Goal: Information Seeking & Learning: Compare options

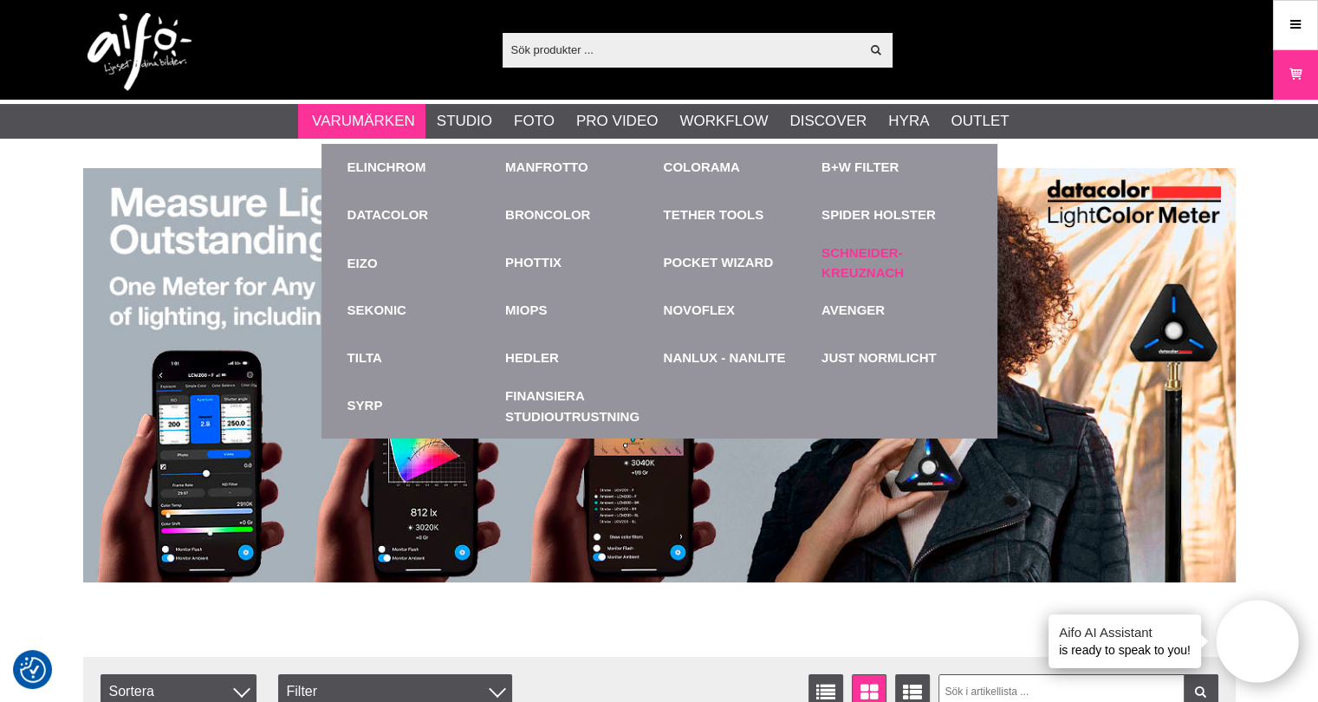
click at [854, 259] on link "Schneider-Kreuznach" at bounding box center [896, 262] width 150 height 39
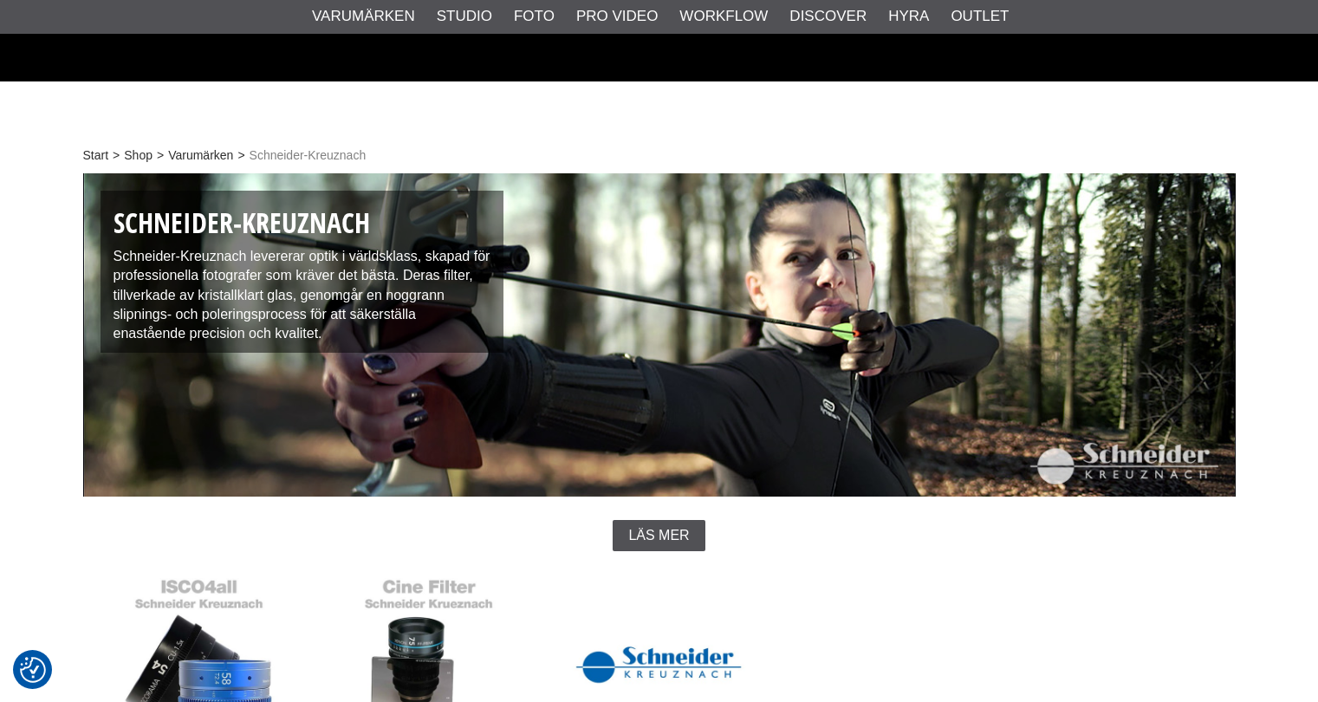
scroll to position [433, 0]
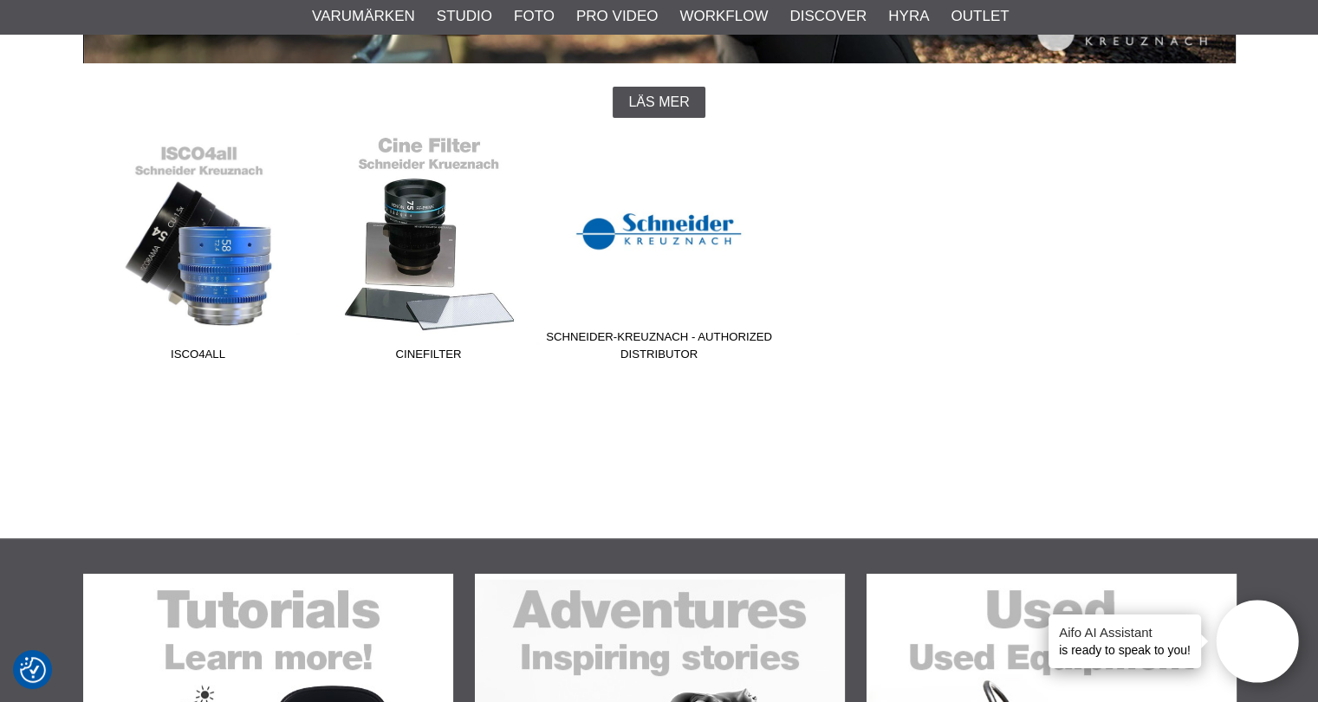
click at [423, 266] on link "Cinefilter" at bounding box center [429, 252] width 230 height 234
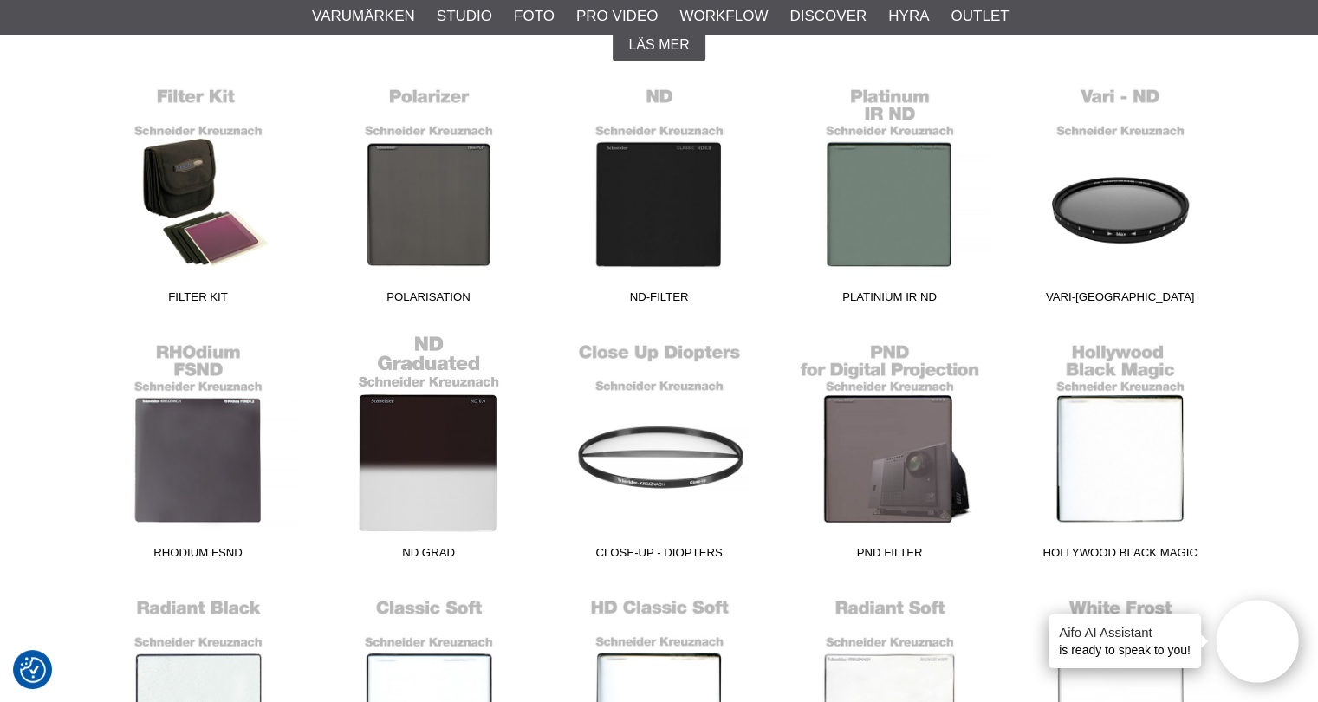
scroll to position [520, 0]
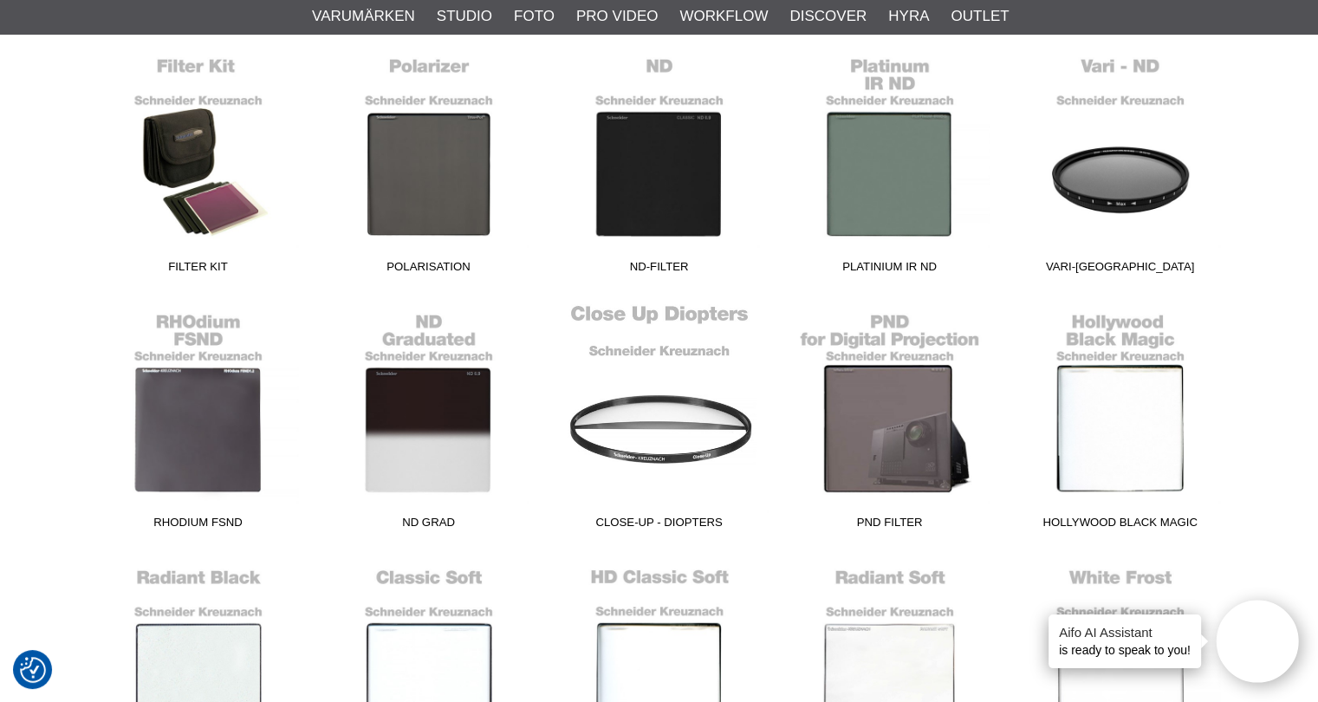
click at [705, 442] on link "Close-Up - Diopters" at bounding box center [659, 420] width 230 height 234
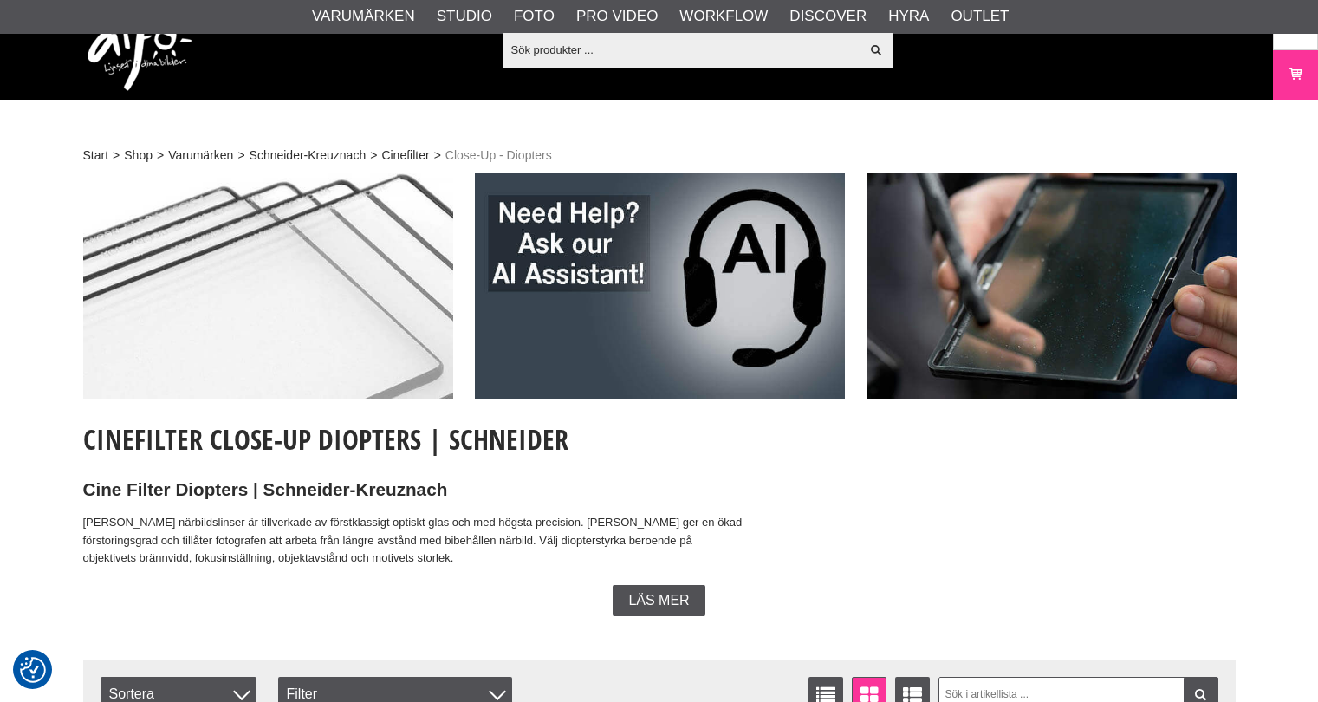
checkbox input "true"
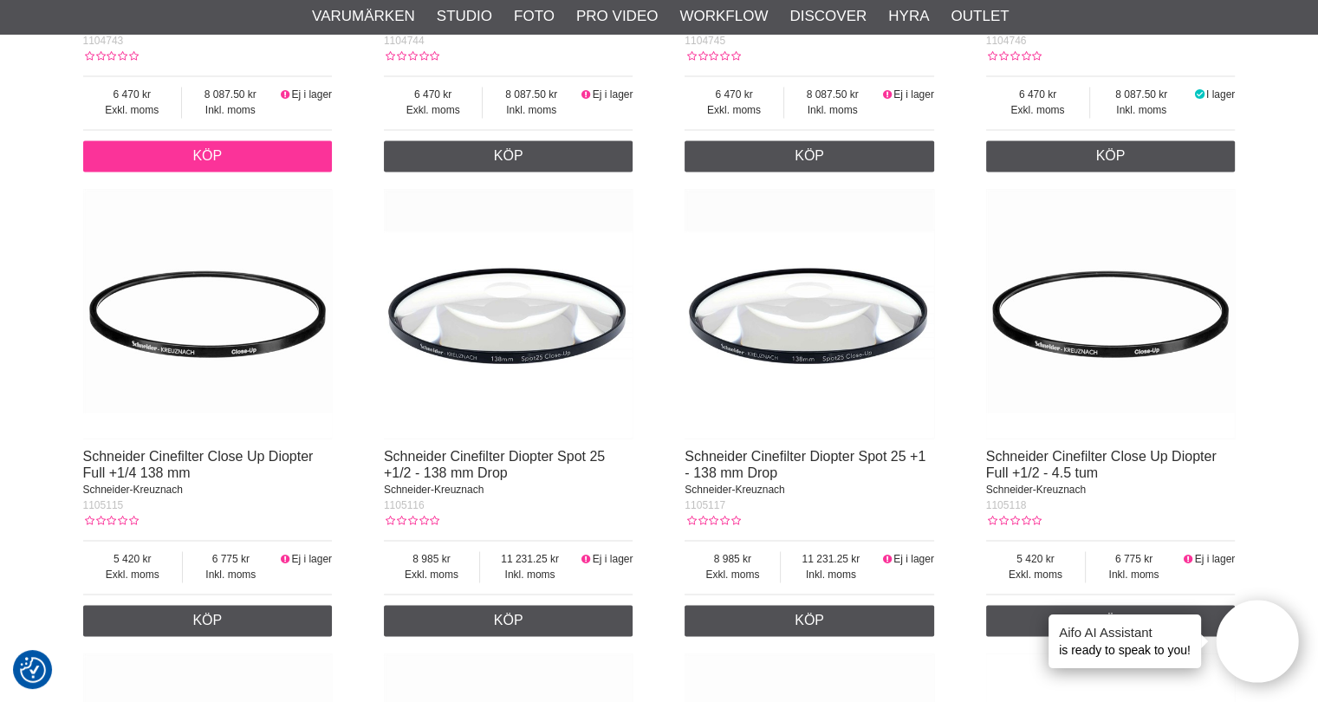
scroll to position [2512, 0]
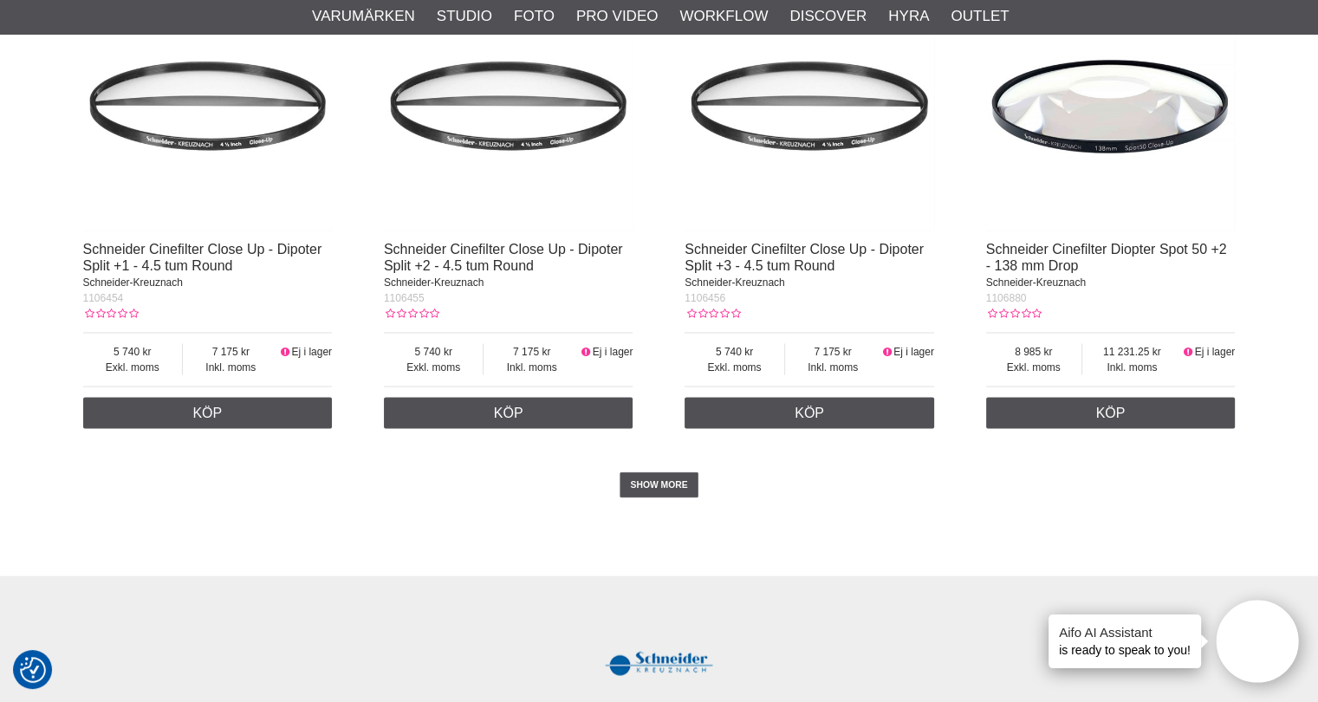
scroll to position [3552, 0]
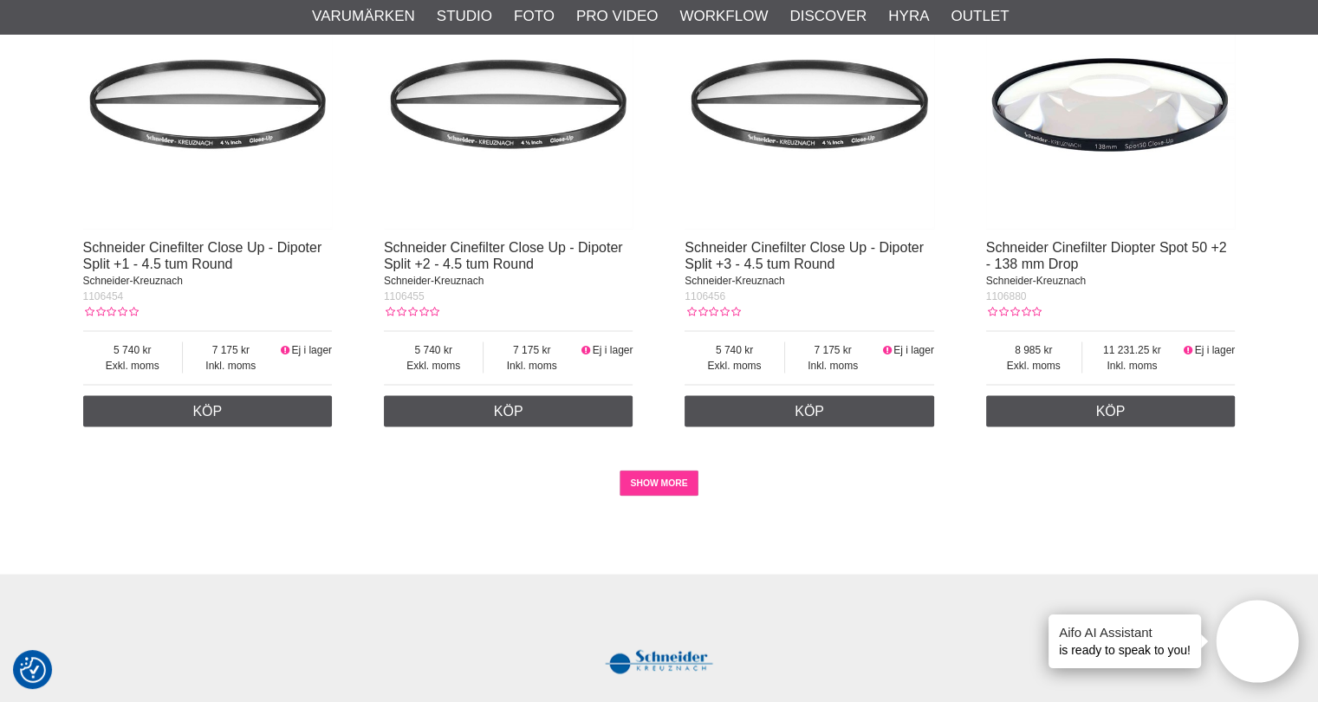
click at [664, 484] on link "SHOW MORE" at bounding box center [658, 483] width 79 height 26
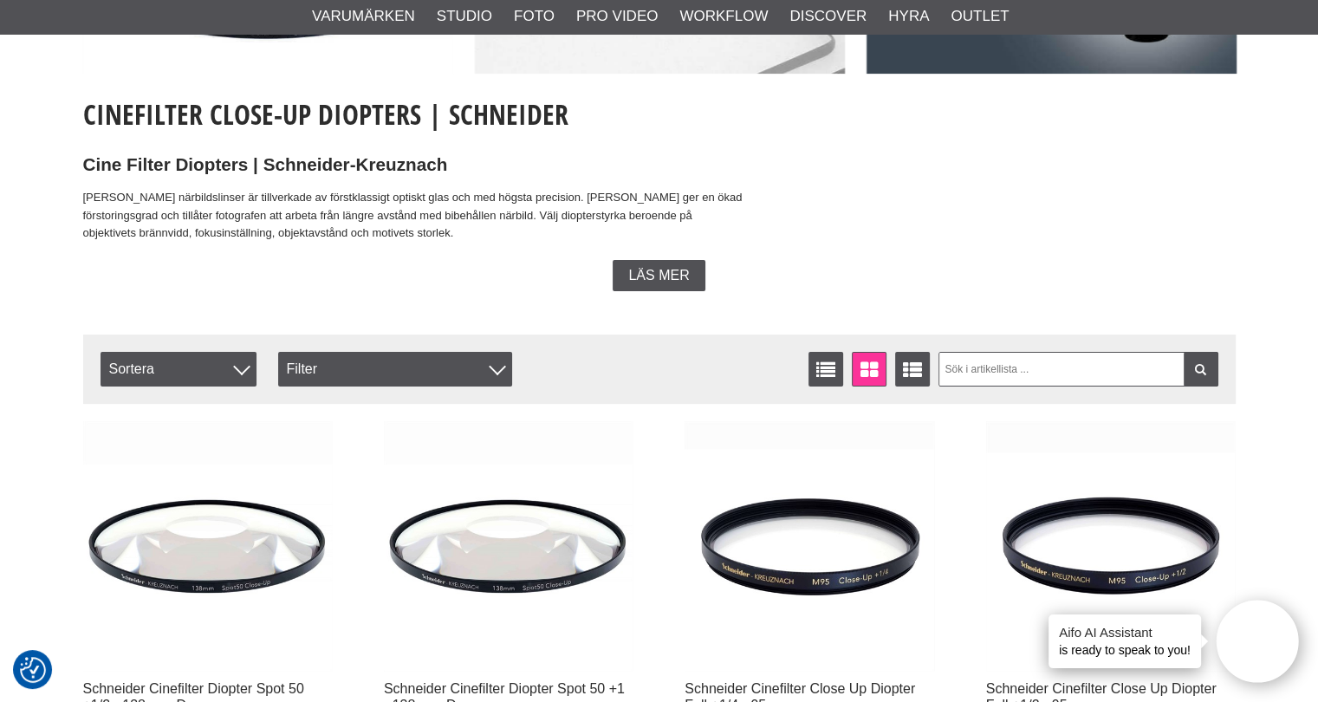
scroll to position [433, 0]
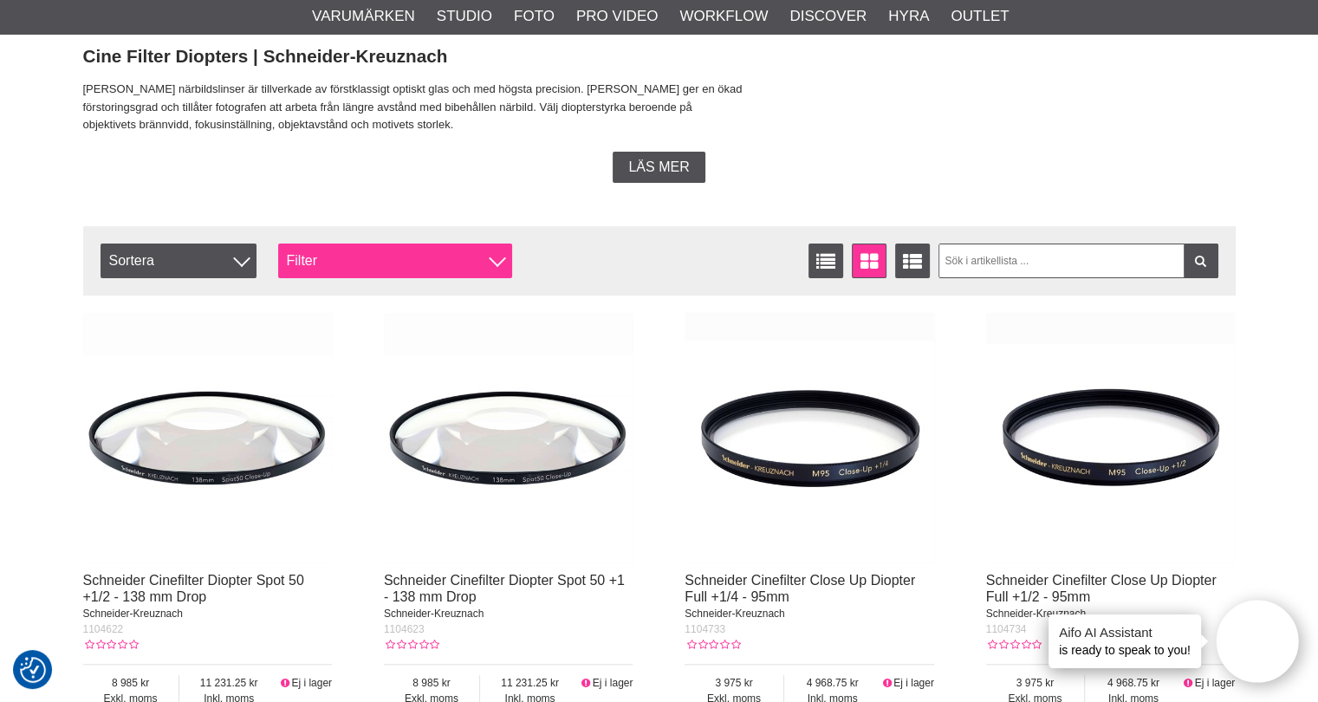
click at [488, 261] on div "Filter" at bounding box center [395, 260] width 234 height 35
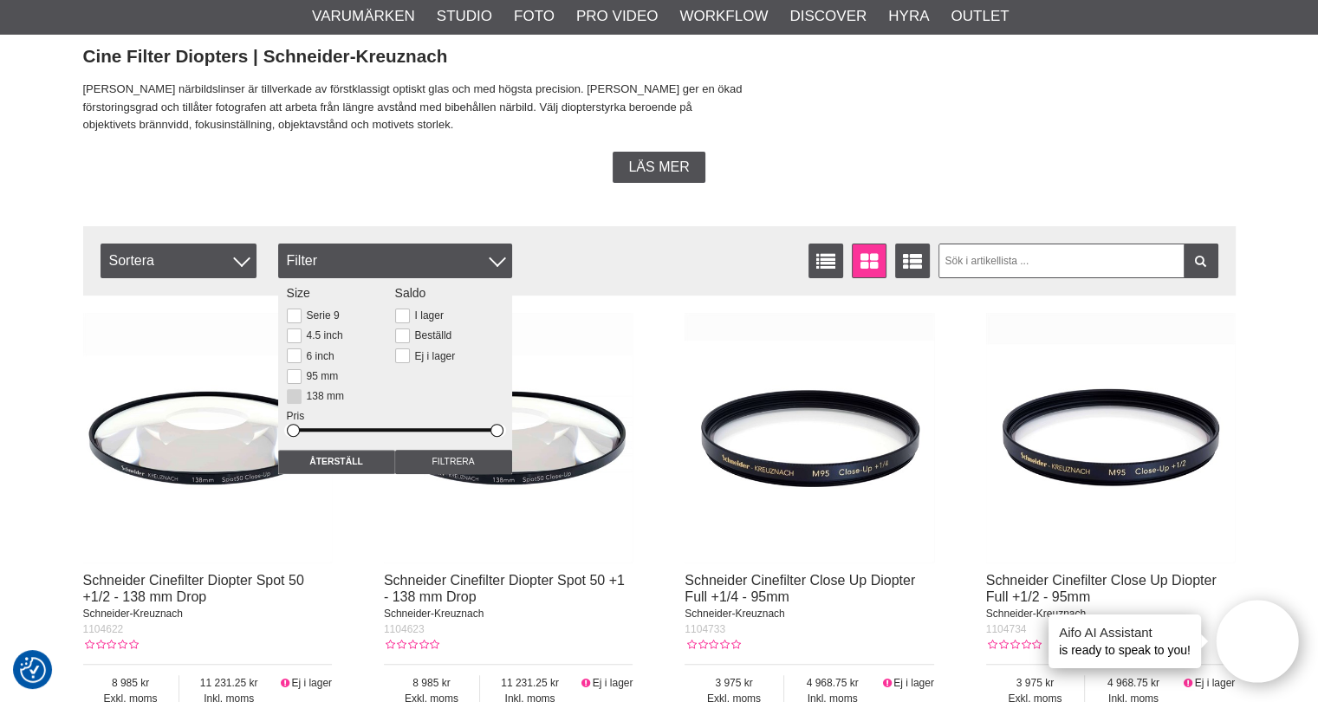
click at [292, 396] on button at bounding box center [294, 396] width 15 height 15
click at [450, 462] on input "Filtrera" at bounding box center [453, 462] width 117 height 24
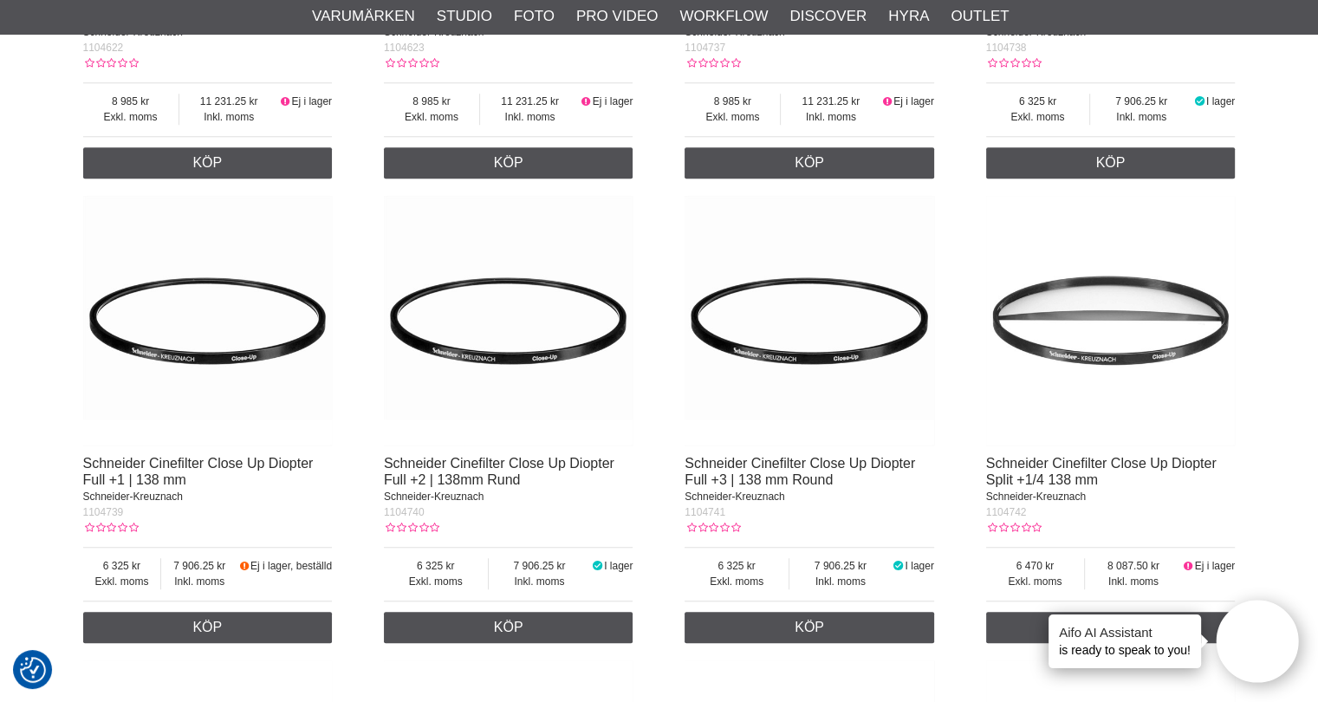
scroll to position [1040, 0]
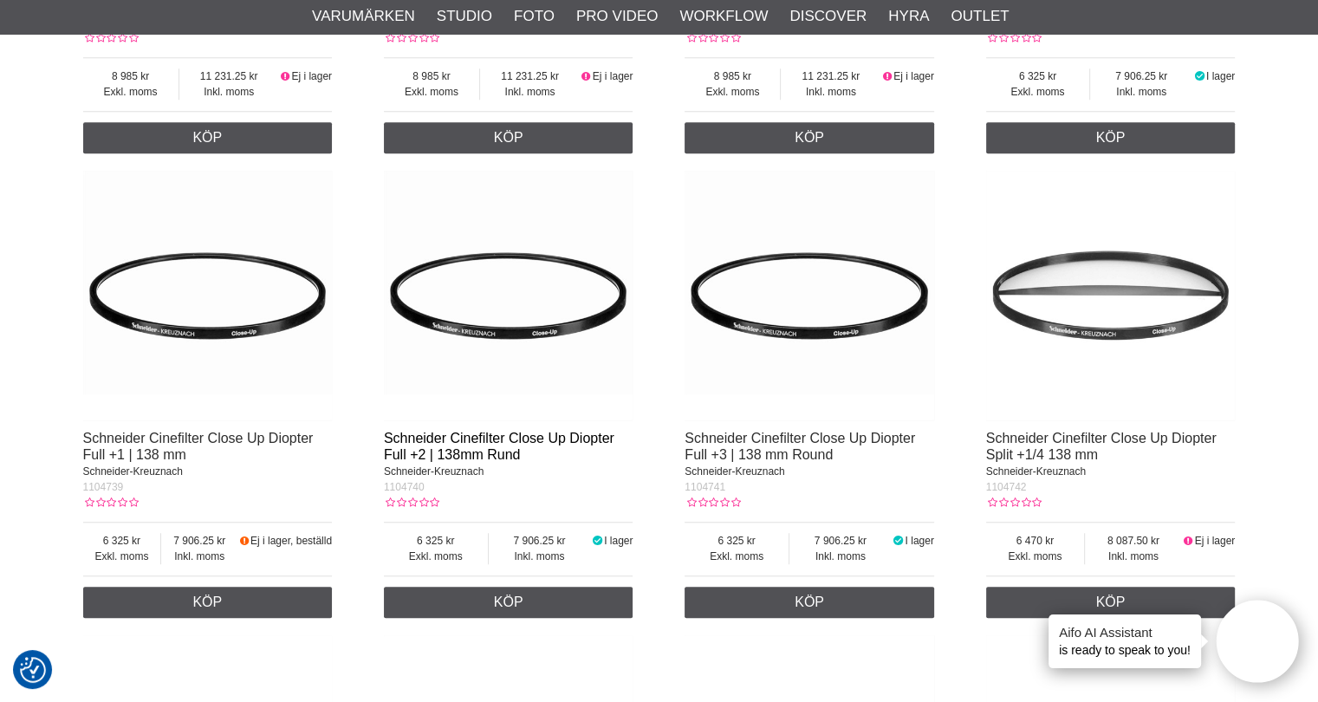
click at [507, 452] on link "Schneider Cinefilter Close Up Diopter Full +2 | 138mm Rund" at bounding box center [499, 446] width 230 height 31
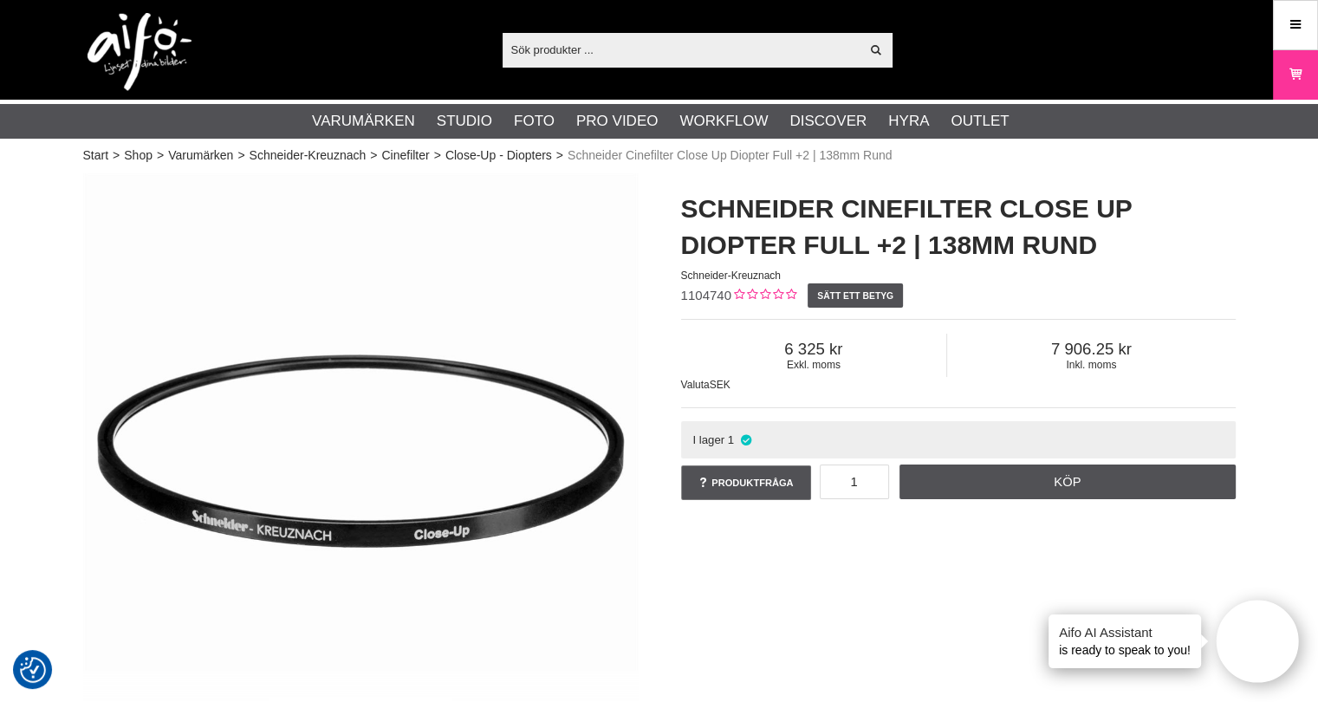
click at [745, 338] on div "Exkl. moms 6 325" at bounding box center [814, 355] width 266 height 43
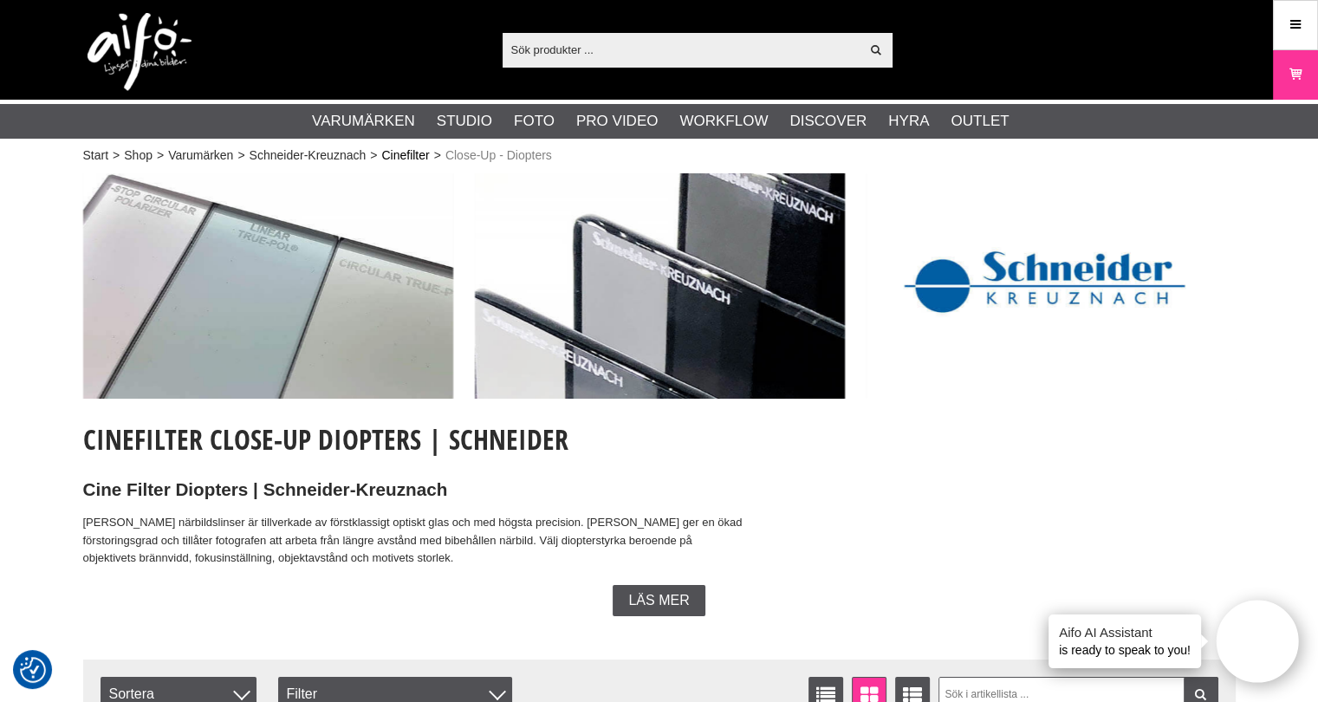
click at [397, 156] on link "Cinefilter" at bounding box center [405, 155] width 48 height 18
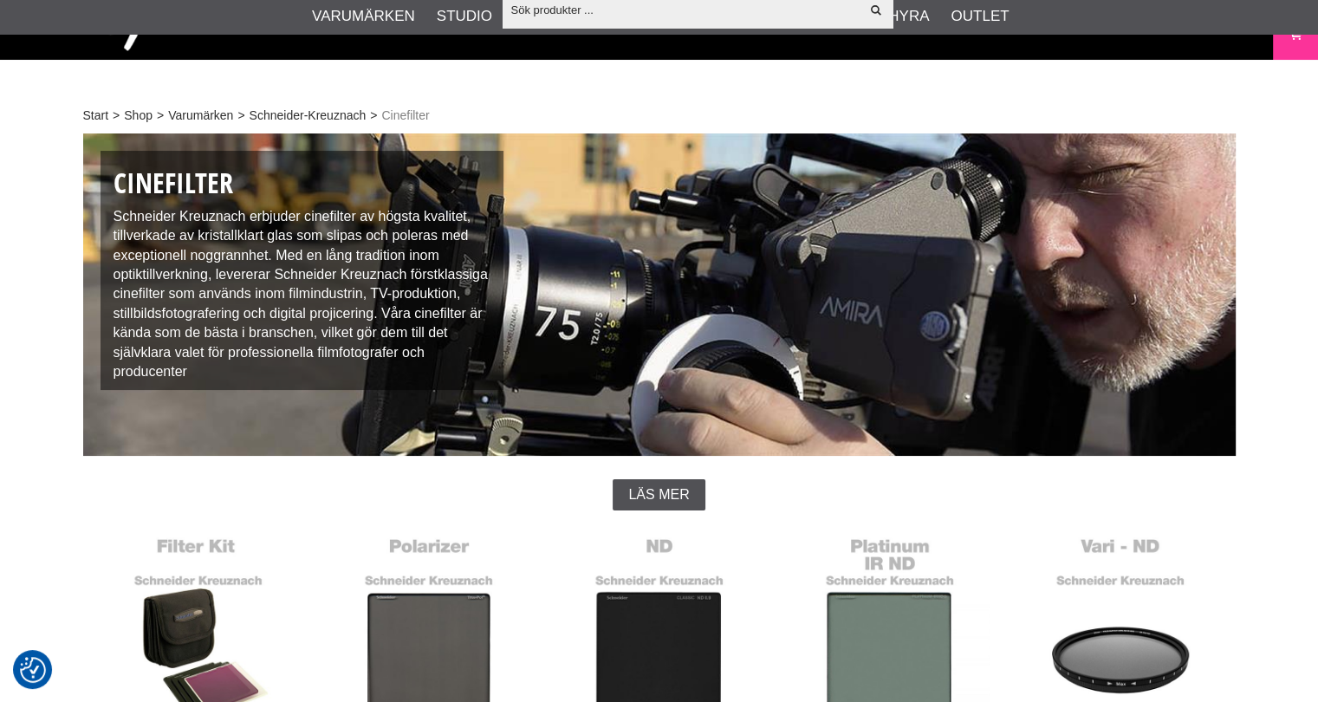
scroll to position [433, 0]
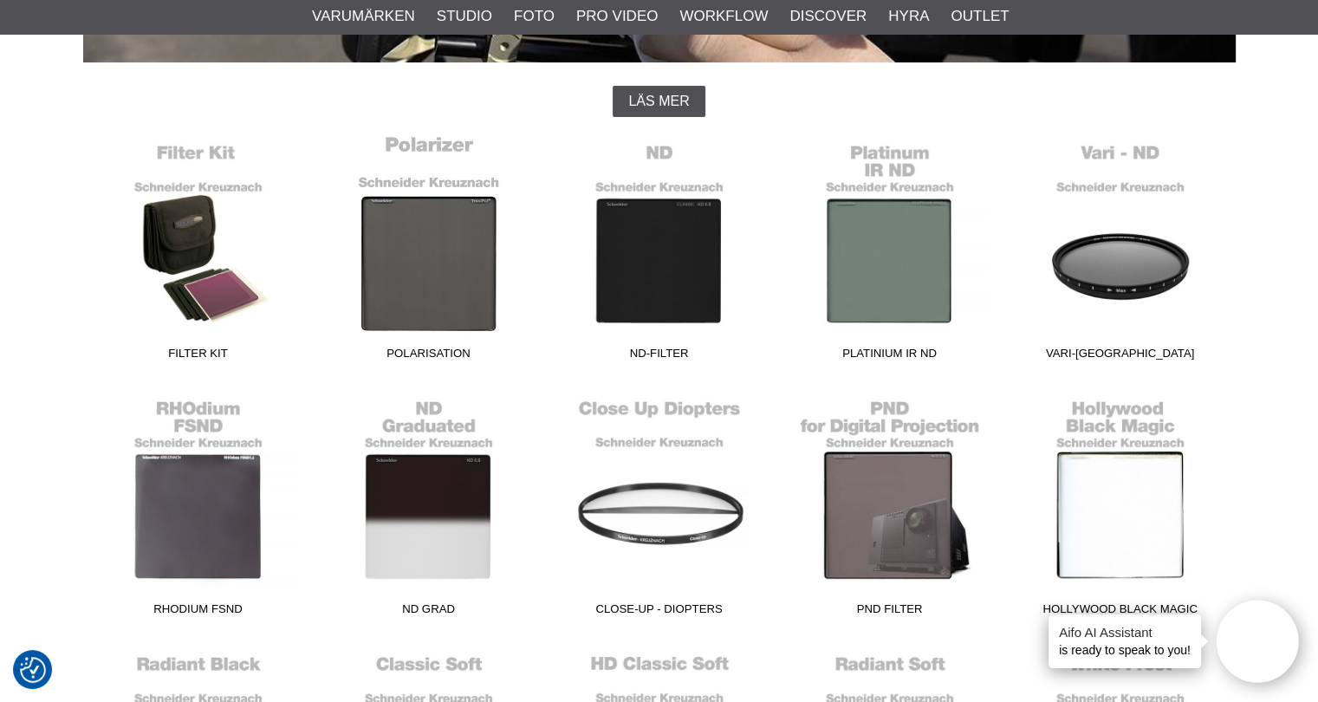
click at [447, 293] on link "Polarisation" at bounding box center [429, 251] width 230 height 234
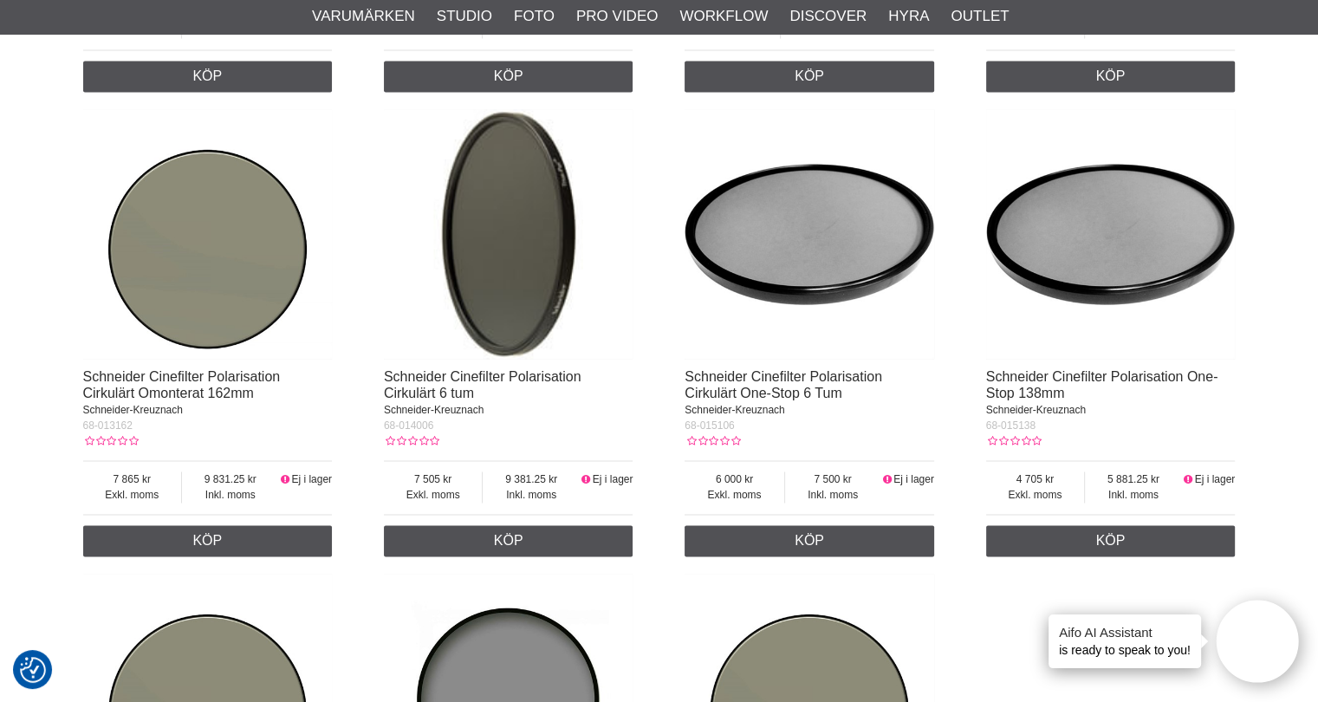
scroll to position [2772, 0]
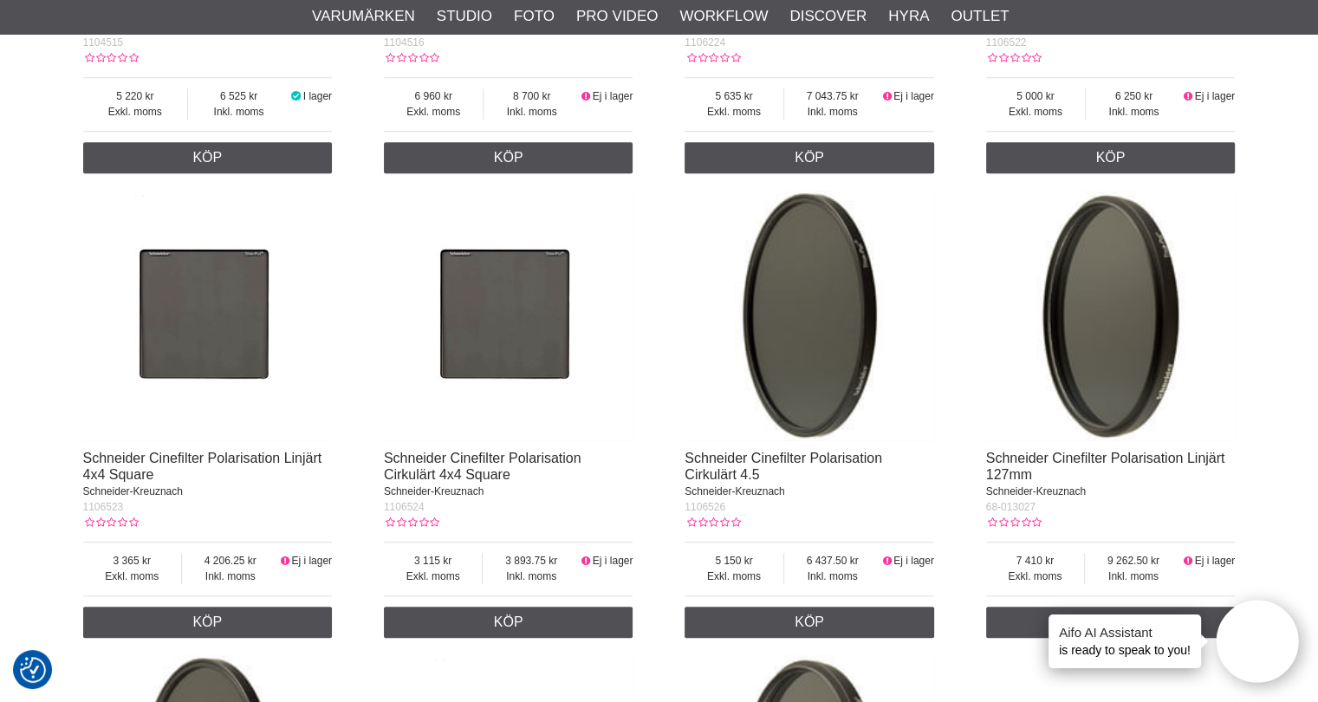
scroll to position [1473, 0]
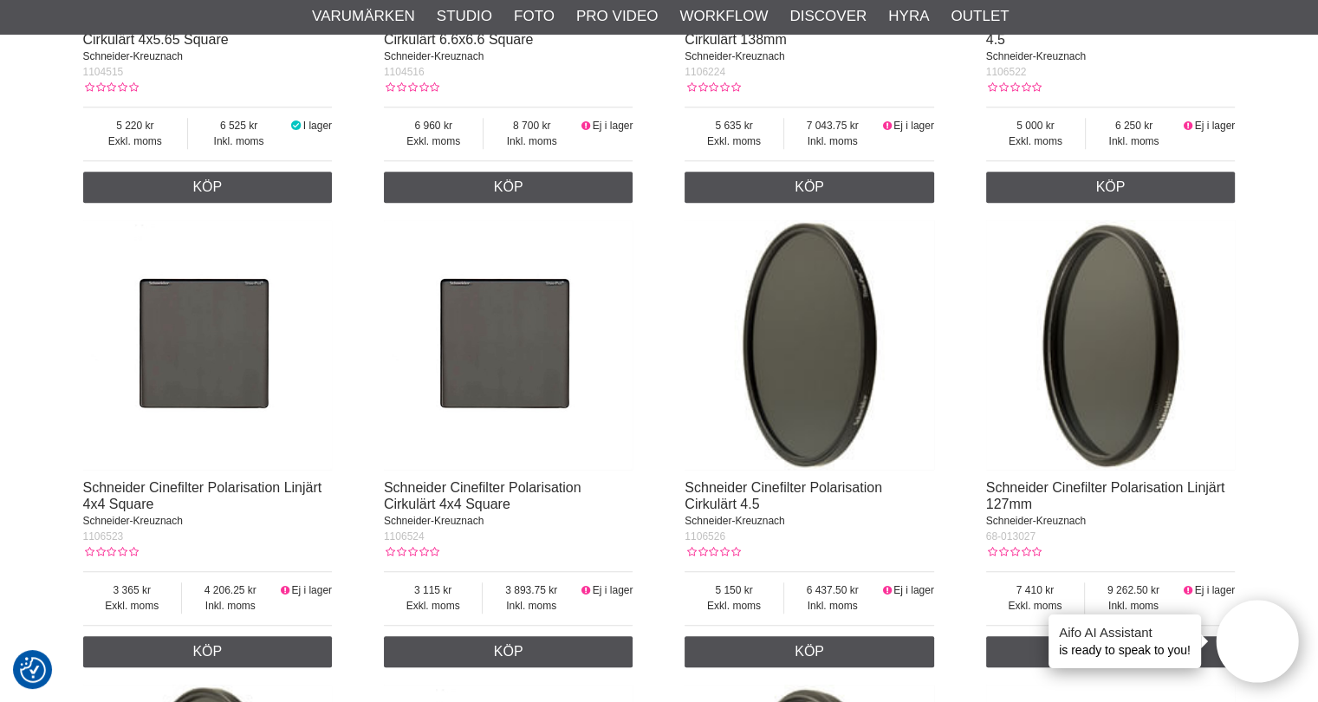
click at [655, 370] on div "Schneider Cinefilter Polarisation Linjärt138 mm Omonterat Schneider-Kreuznach 1…" at bounding box center [659, 676] width 1152 height 2786
click at [651, 201] on div "Schneider Cinefilter Polarisation Linjärt138 mm Omonterat Schneider-Kreuznach 1…" at bounding box center [659, 676] width 1152 height 2786
click at [656, 211] on div "Schneider Cinefilter Polarisation Linjärt138 mm Omonterat Schneider-Kreuznach 1…" at bounding box center [659, 676] width 1152 height 2786
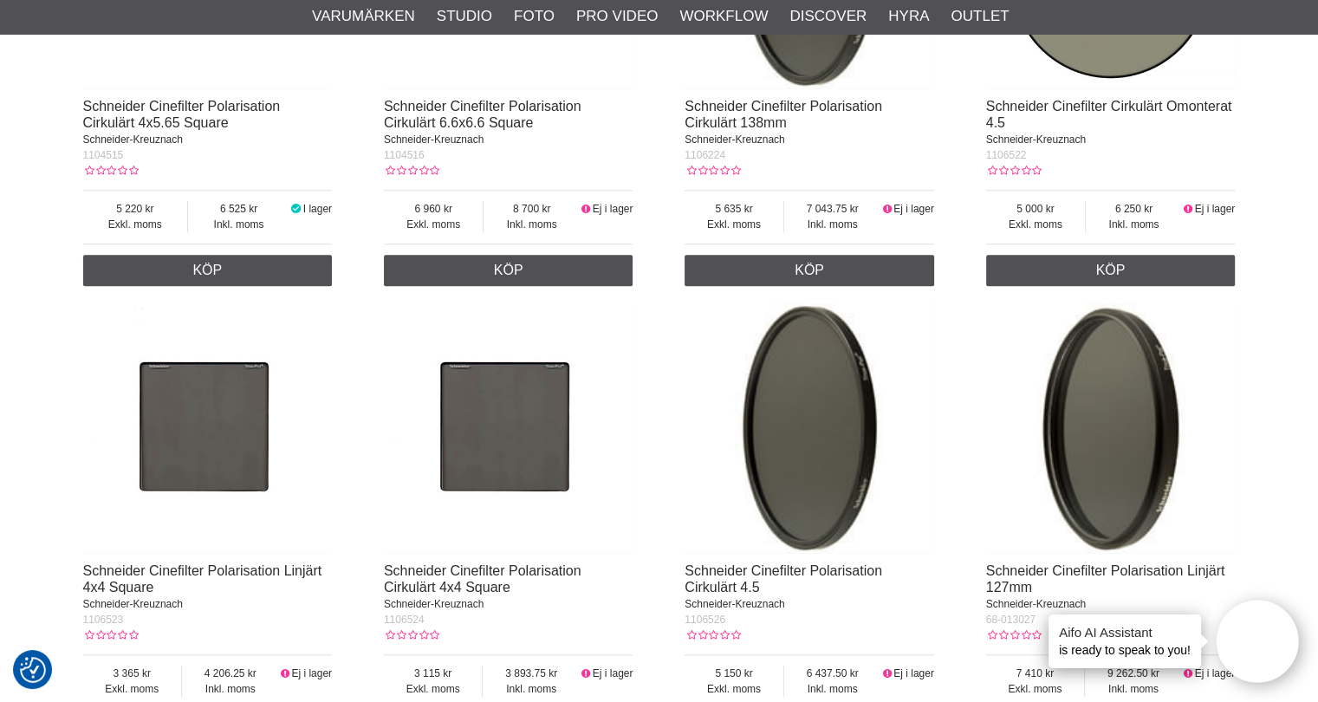
scroll to position [1299, 0]
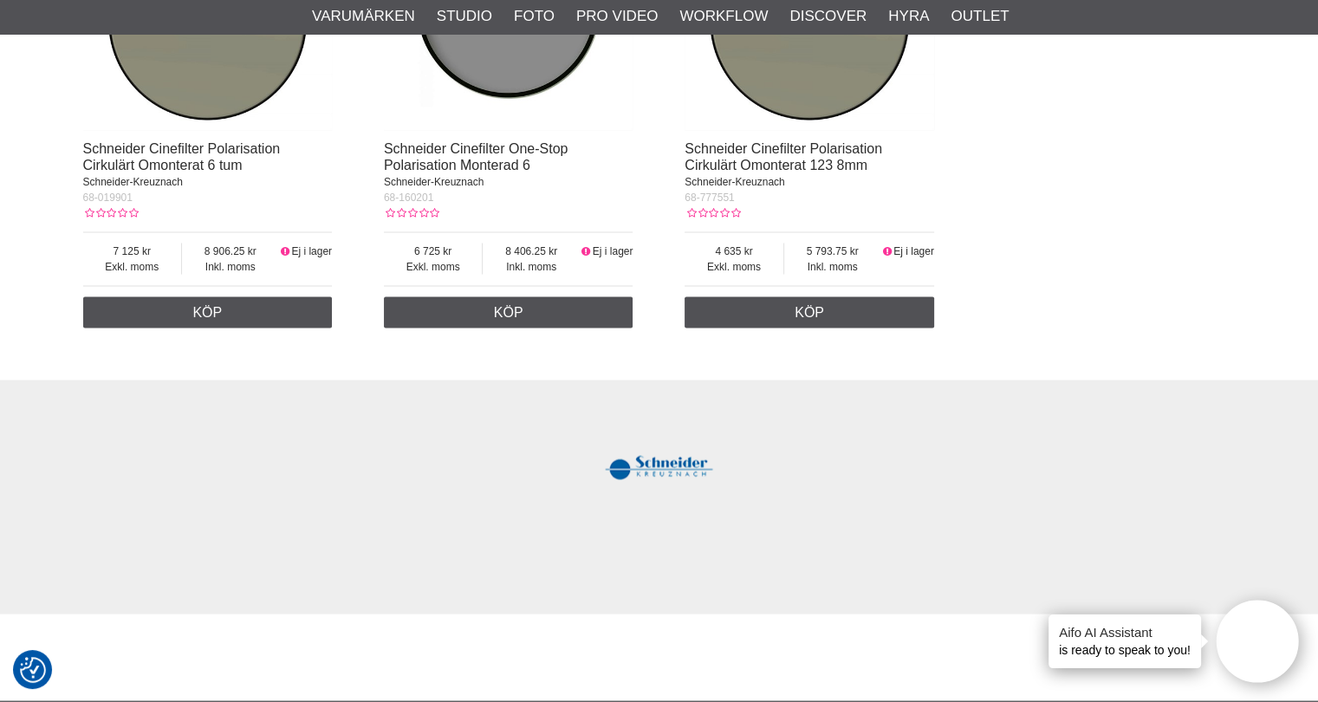
scroll to position [3205, 0]
click at [1196, 430] on div at bounding box center [659, 469] width 1152 height 114
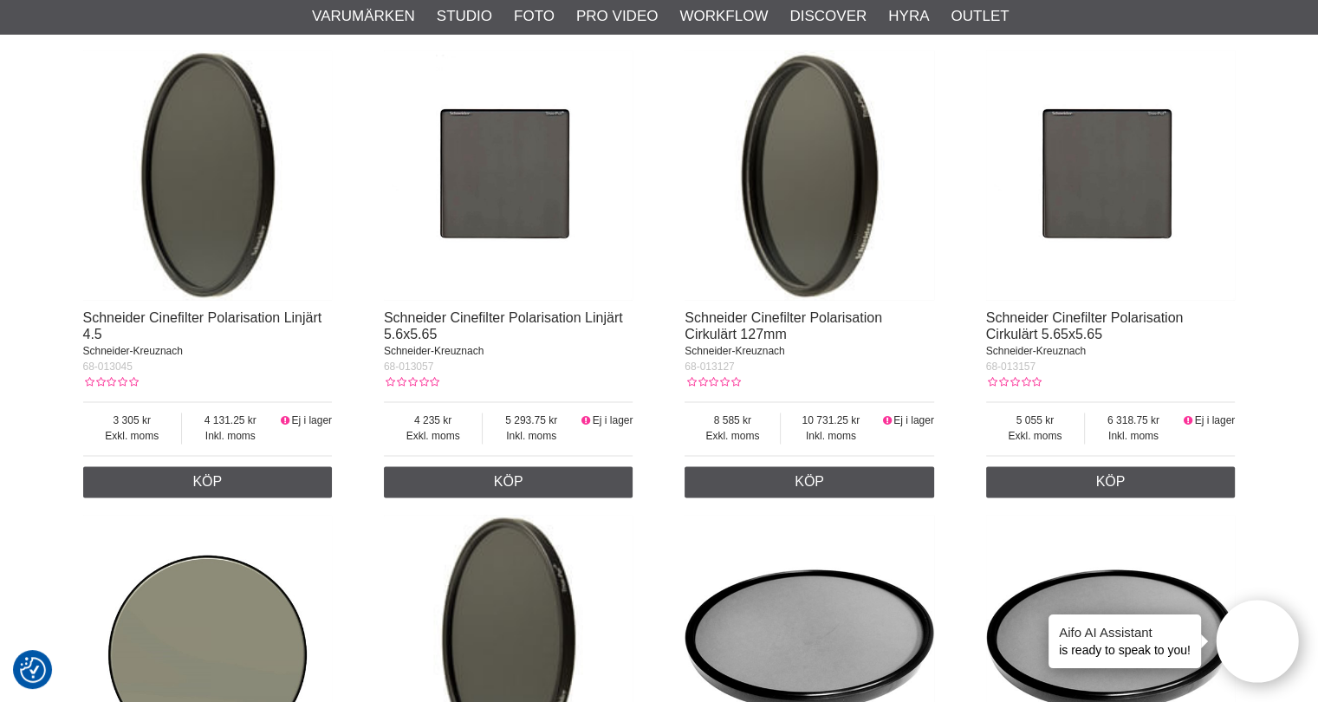
scroll to position [2079, 0]
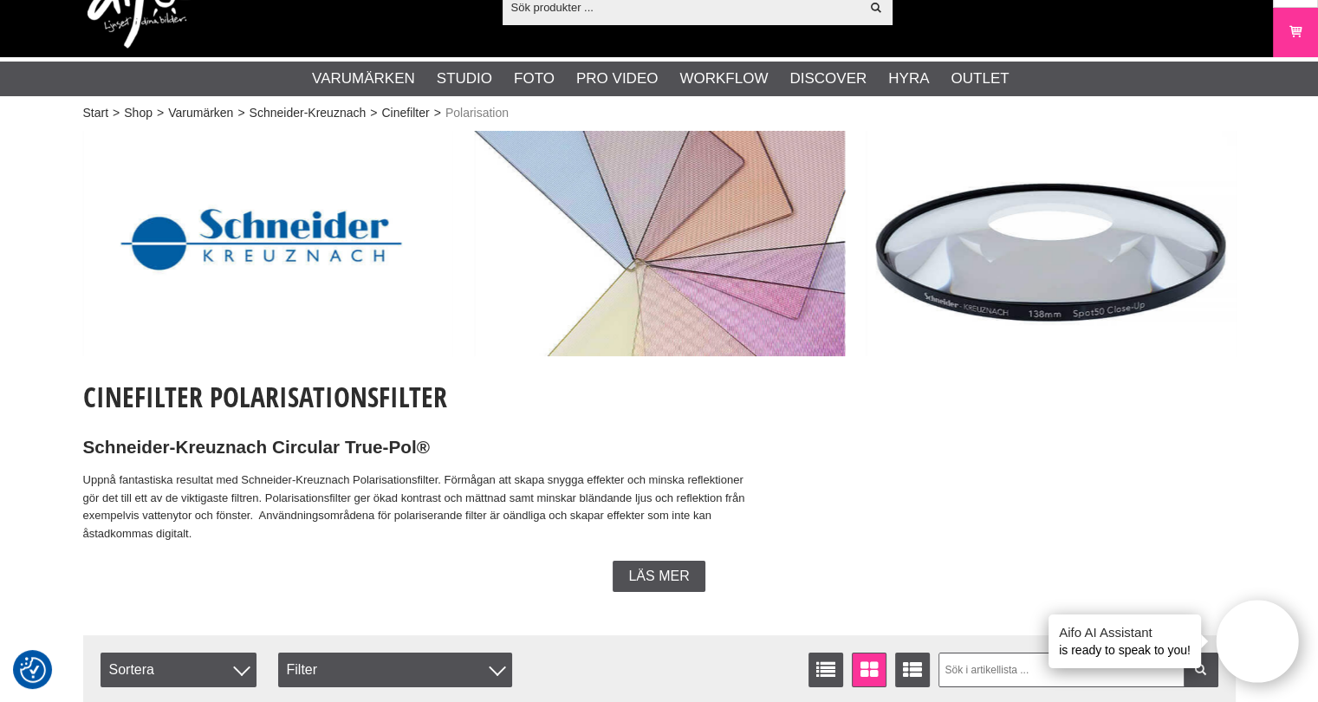
scroll to position [0, 0]
